Goal: Task Accomplishment & Management: Manage account settings

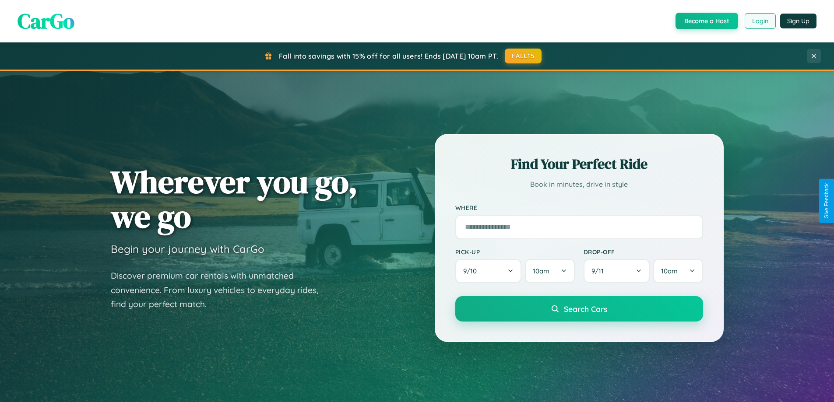
click at [760, 21] on button "Login" at bounding box center [760, 21] width 31 height 16
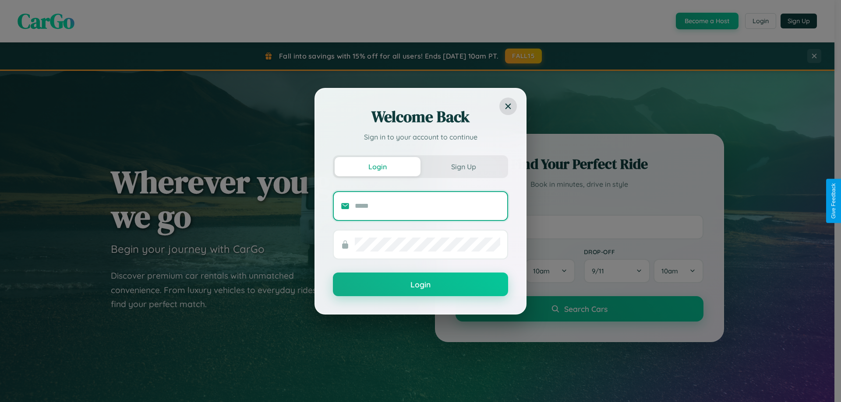
click at [427, 206] on input "text" at bounding box center [427, 206] width 145 height 14
type input "**********"
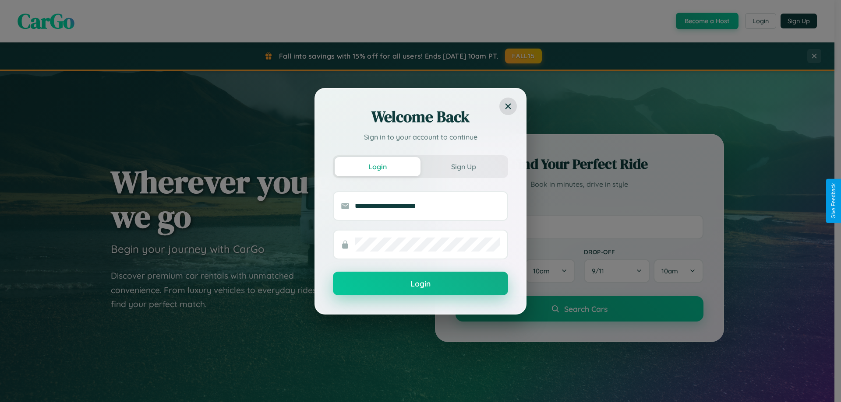
click at [420, 284] on button "Login" at bounding box center [420, 284] width 175 height 24
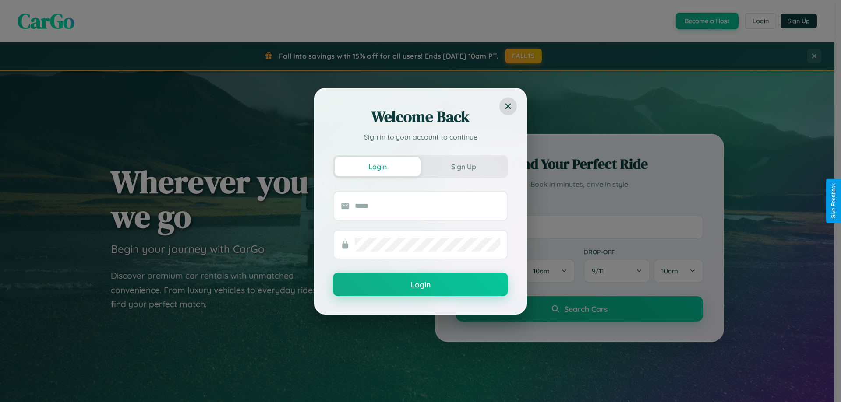
click at [760, 21] on div "Welcome Back Sign in to your account to continue Login Sign Up Login" at bounding box center [420, 201] width 841 height 402
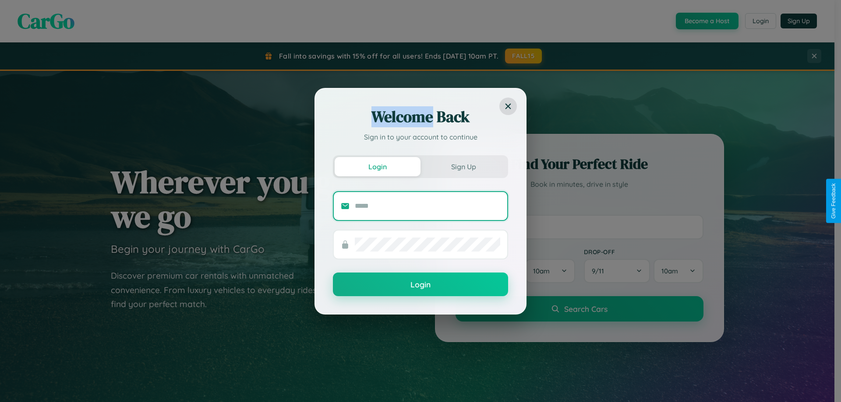
click at [427, 206] on input "text" at bounding box center [427, 206] width 145 height 14
type input "**********"
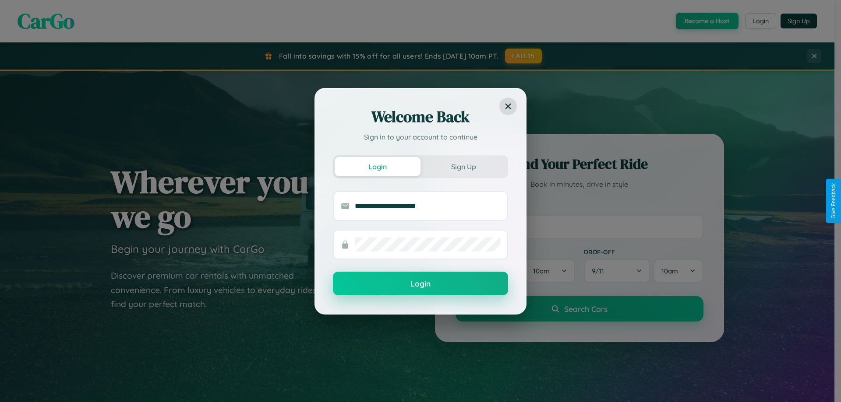
click at [420, 284] on button "Login" at bounding box center [420, 284] width 175 height 24
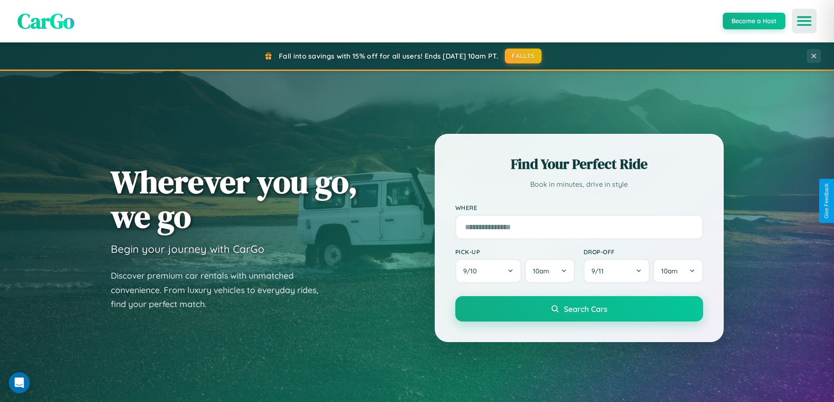
click at [804, 21] on icon "Open menu" at bounding box center [804, 21] width 13 height 8
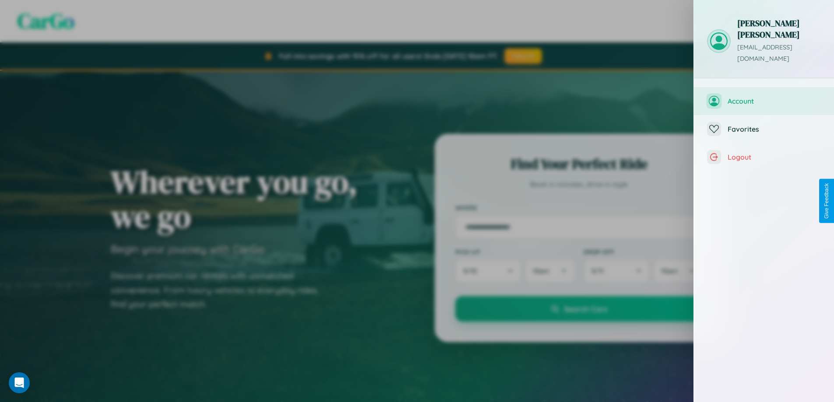
click at [764, 97] on span "Account" at bounding box center [774, 101] width 93 height 9
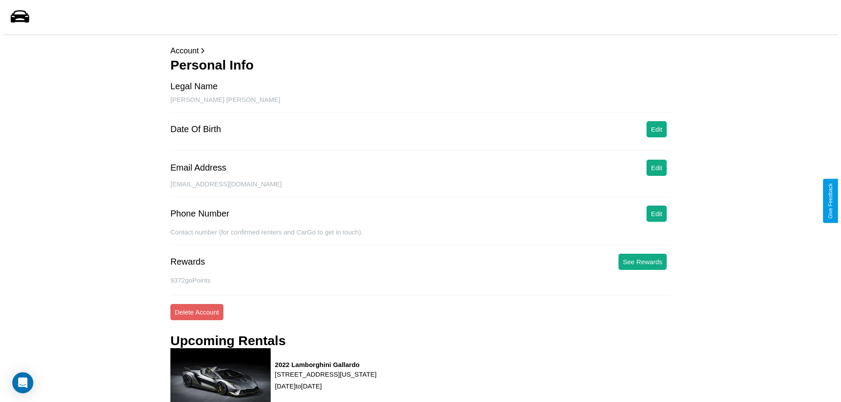
scroll to position [82, 0]
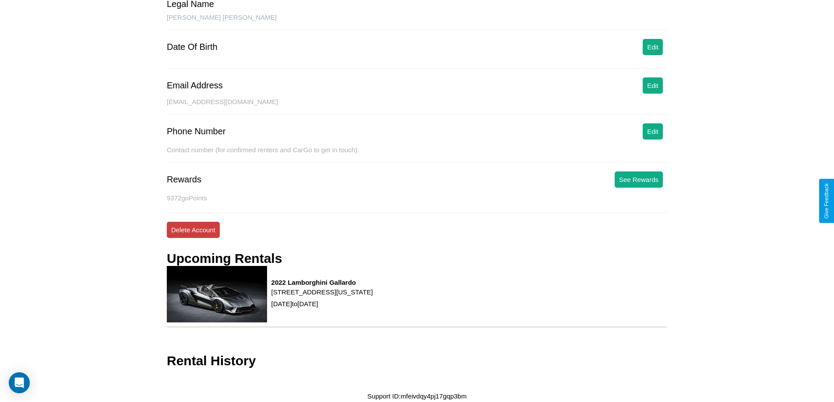
click at [193, 230] on button "Delete Account" at bounding box center [193, 230] width 53 height 16
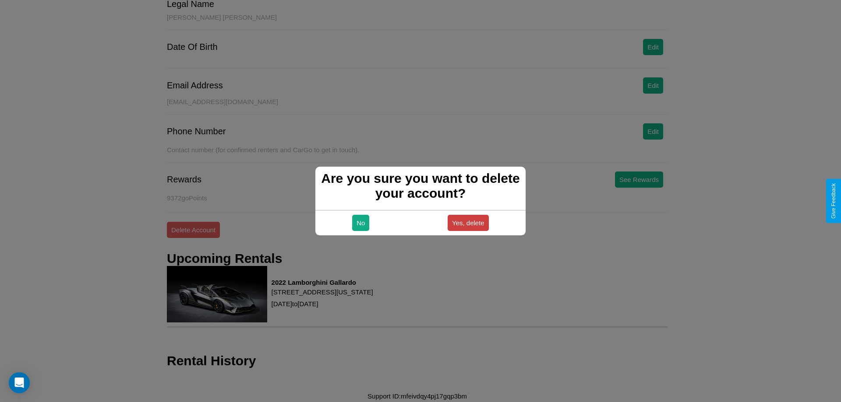
click at [468, 223] on button "Yes, delete" at bounding box center [467, 223] width 41 height 16
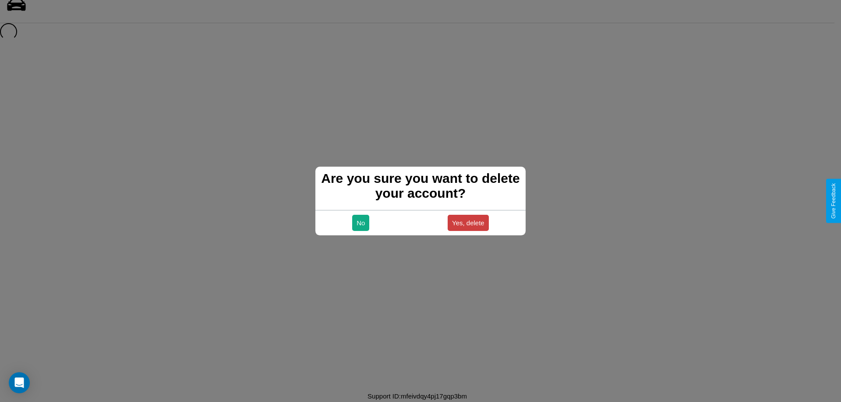
scroll to position [12, 0]
